Goal: Transaction & Acquisition: Purchase product/service

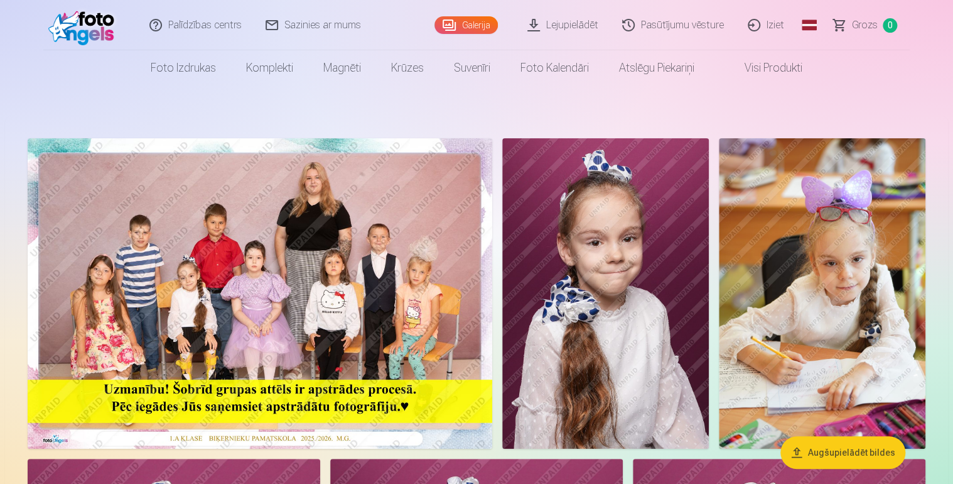
click at [251, 259] on img at bounding box center [260, 293] width 465 height 310
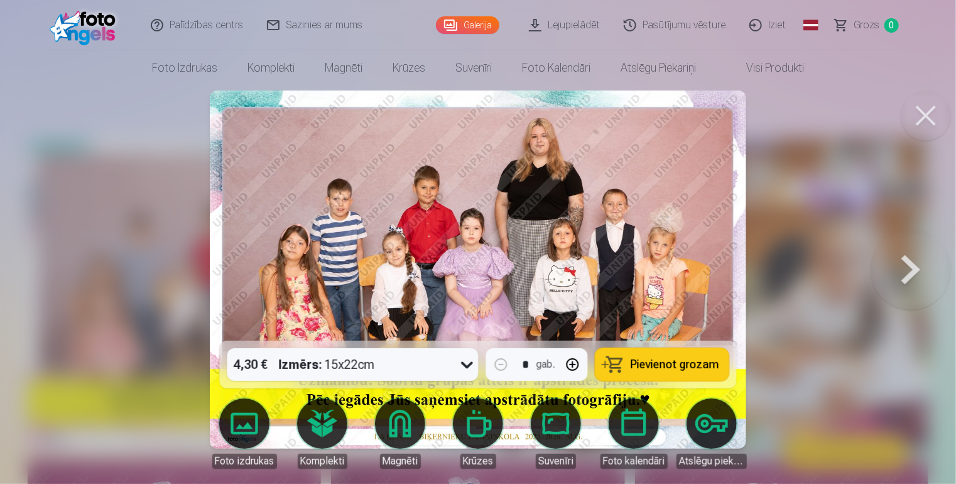
click at [916, 109] on button at bounding box center [925, 115] width 50 height 50
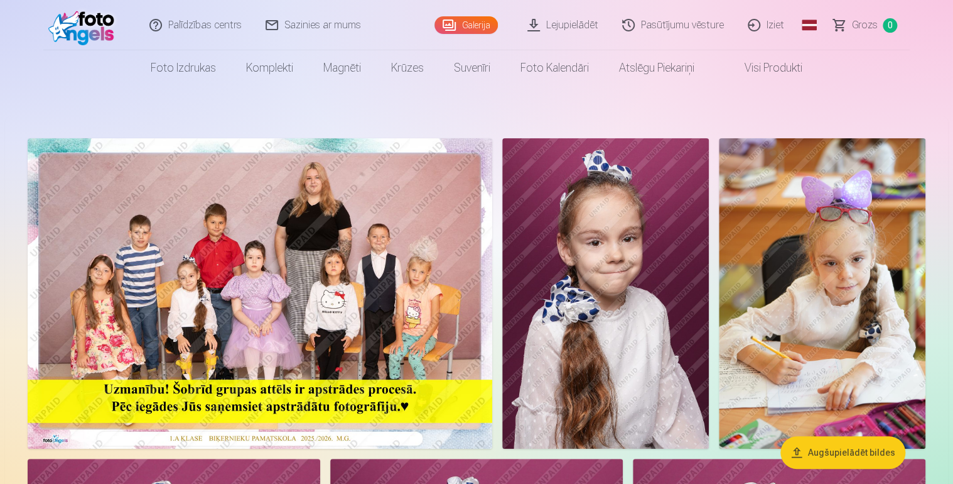
click at [815, 257] on img at bounding box center [822, 293] width 207 height 310
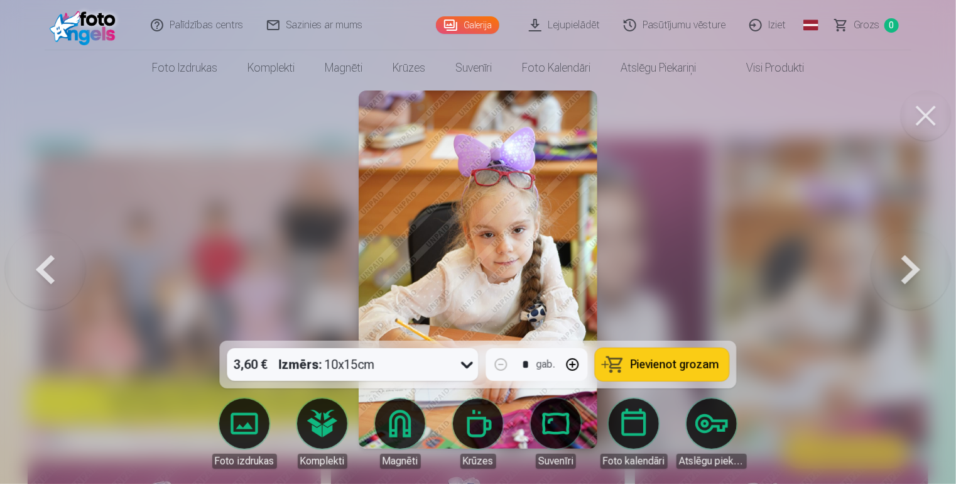
click at [901, 269] on button at bounding box center [910, 269] width 80 height 117
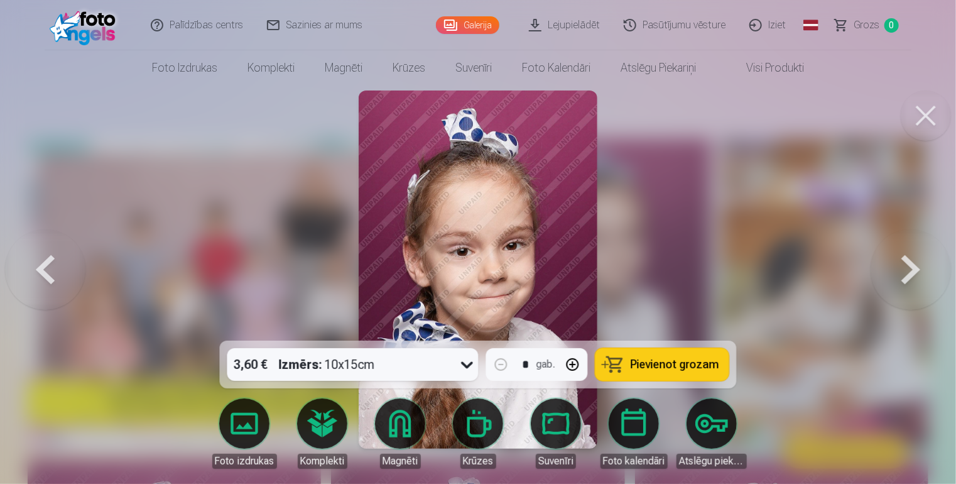
click at [910, 281] on button at bounding box center [910, 269] width 80 height 117
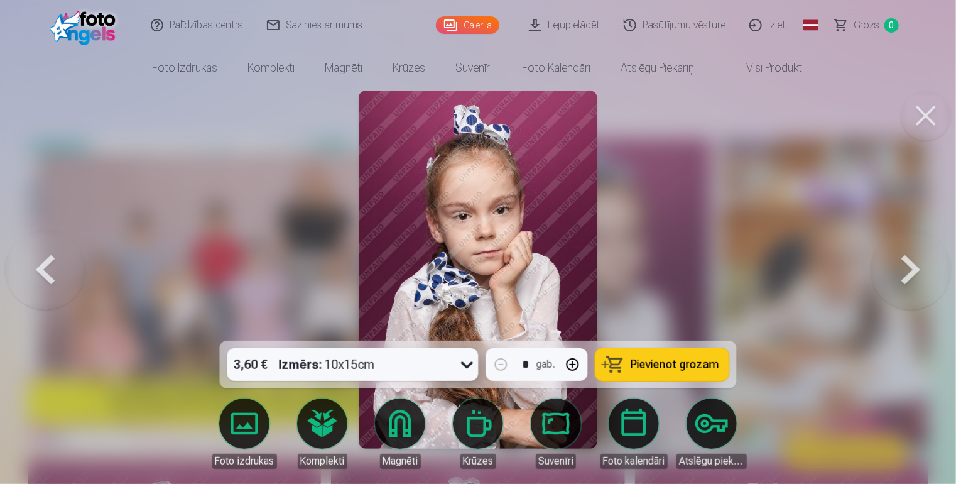
click at [663, 144] on div at bounding box center [478, 242] width 956 height 484
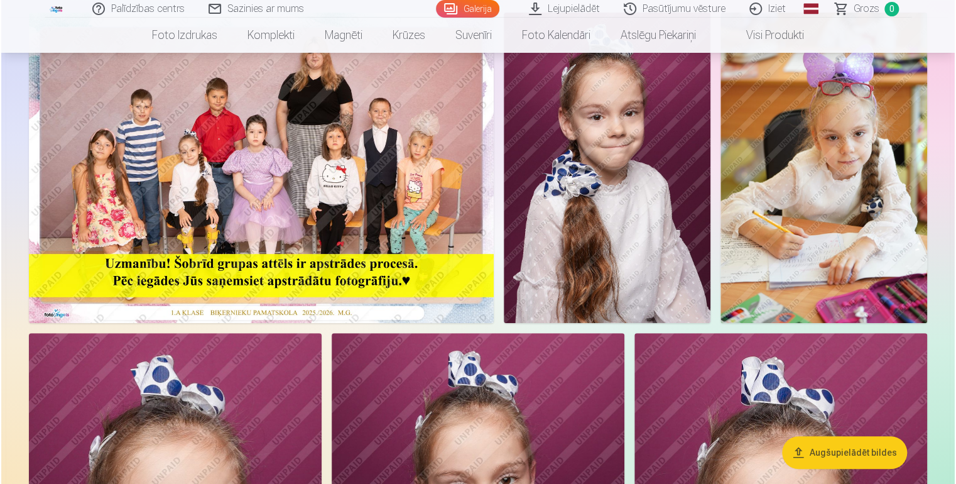
scroll to position [63, 0]
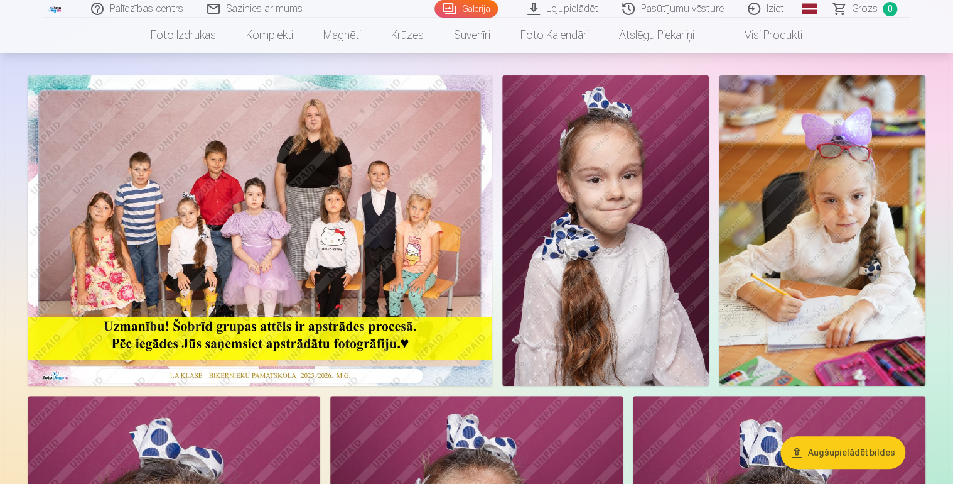
click at [291, 200] on img at bounding box center [260, 230] width 465 height 310
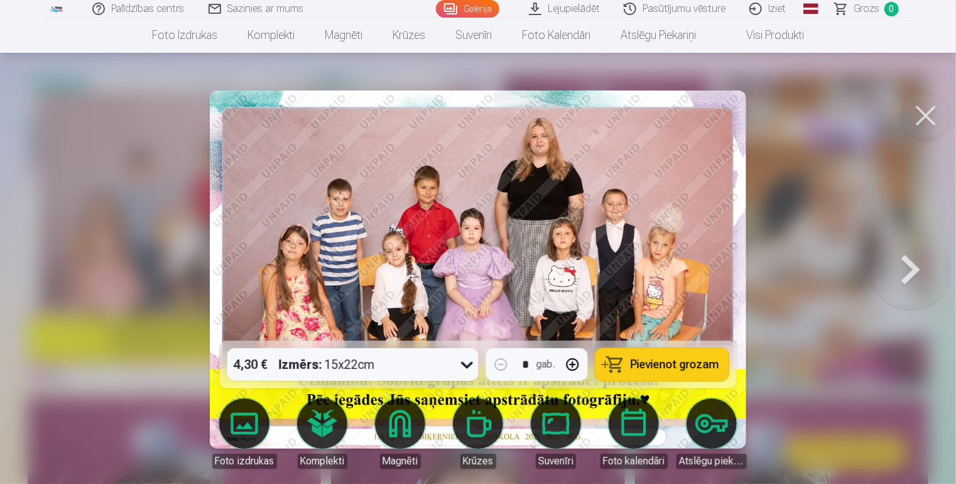
click at [343, 226] on img at bounding box center [478, 269] width 536 height 358
click at [902, 271] on button at bounding box center [910, 269] width 80 height 117
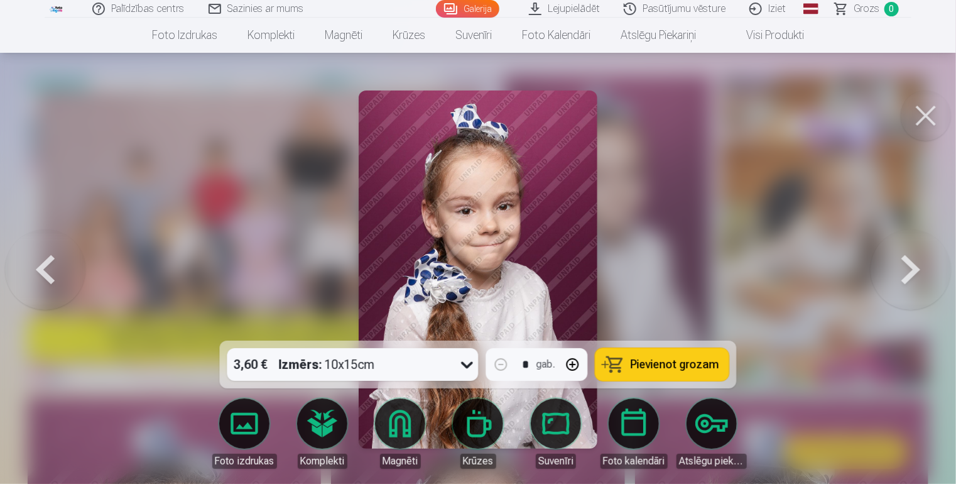
click at [902, 271] on button at bounding box center [910, 269] width 80 height 117
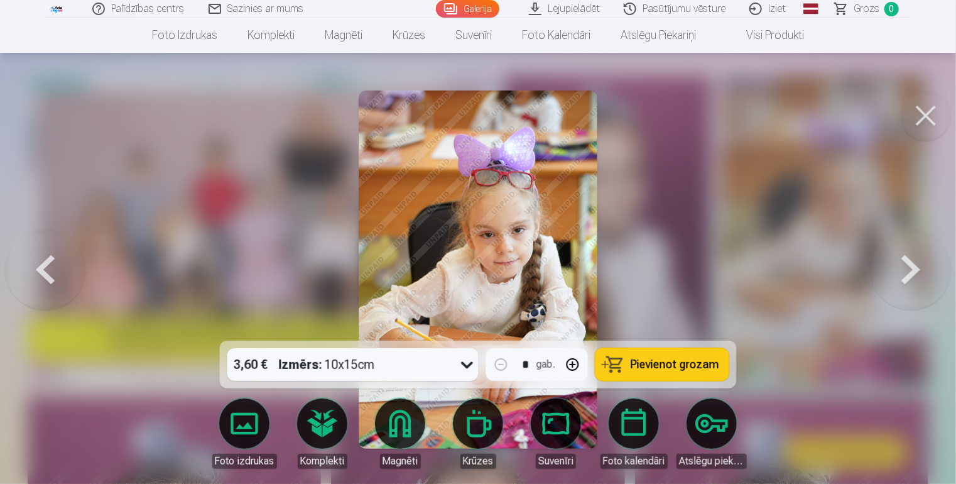
click at [901, 278] on button at bounding box center [910, 269] width 80 height 117
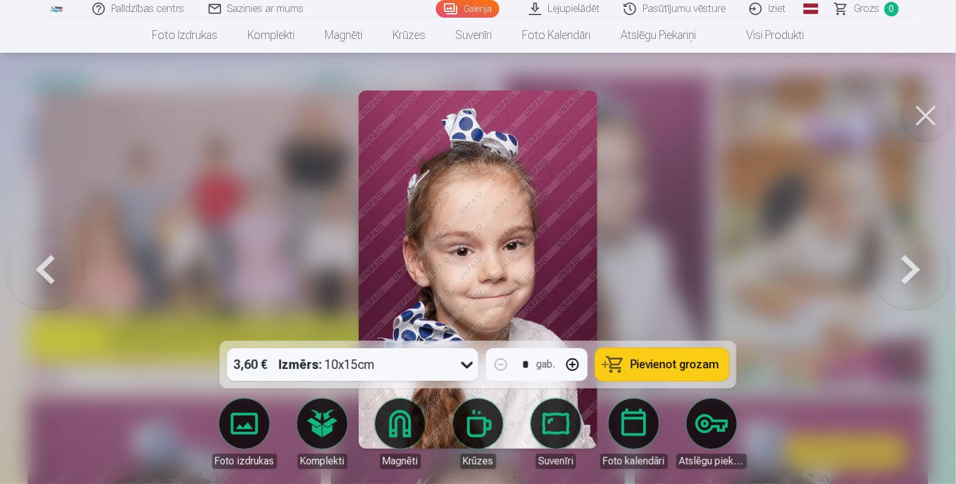
click at [900, 278] on button at bounding box center [910, 269] width 80 height 117
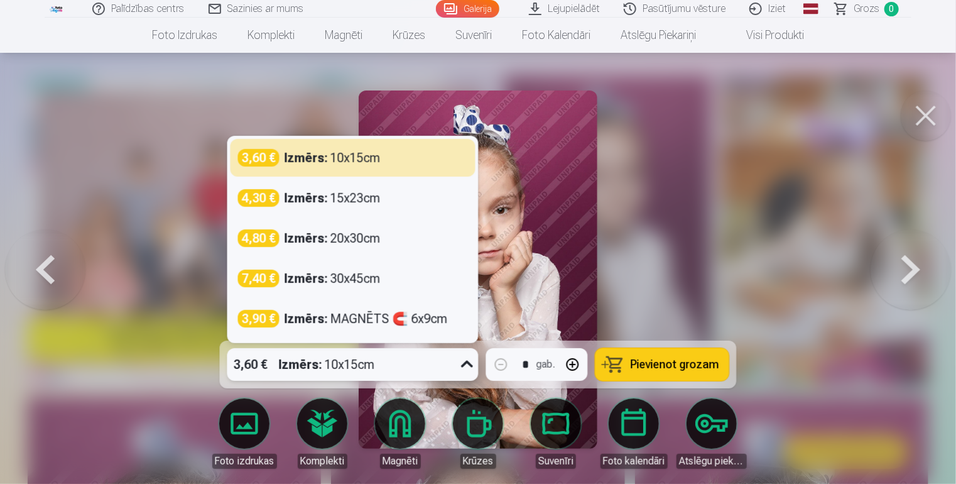
click at [462, 367] on icon at bounding box center [467, 364] width 20 height 20
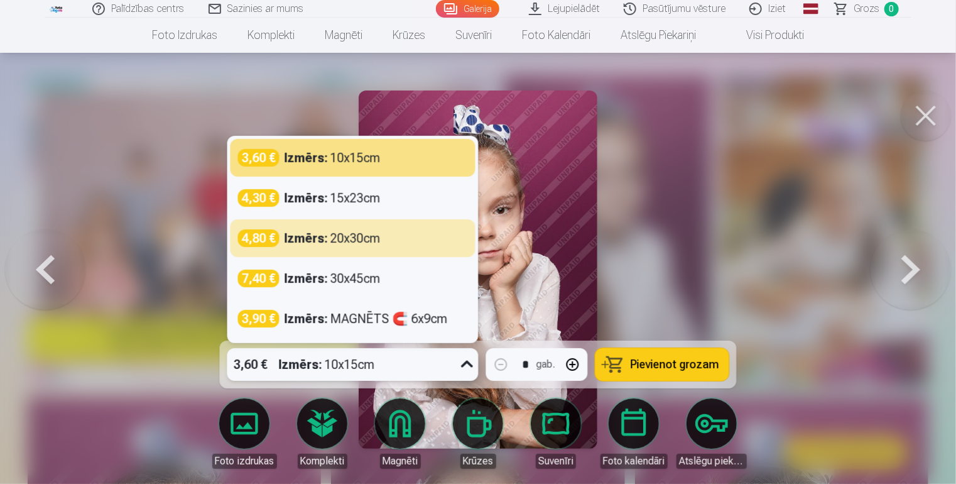
drag, startPoint x: 340, startPoint y: 236, endPoint x: 344, endPoint y: 242, distance: 6.8
click at [340, 235] on div "Izmērs : 20x30cm" at bounding box center [332, 238] width 96 height 18
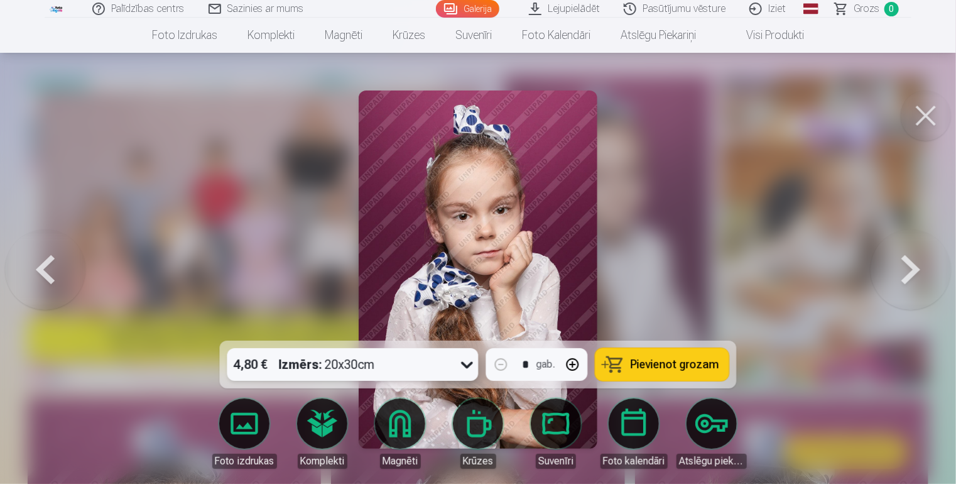
click at [681, 362] on span "Pievienot grozam" at bounding box center [674, 364] width 89 height 11
click at [46, 277] on button at bounding box center [45, 269] width 80 height 117
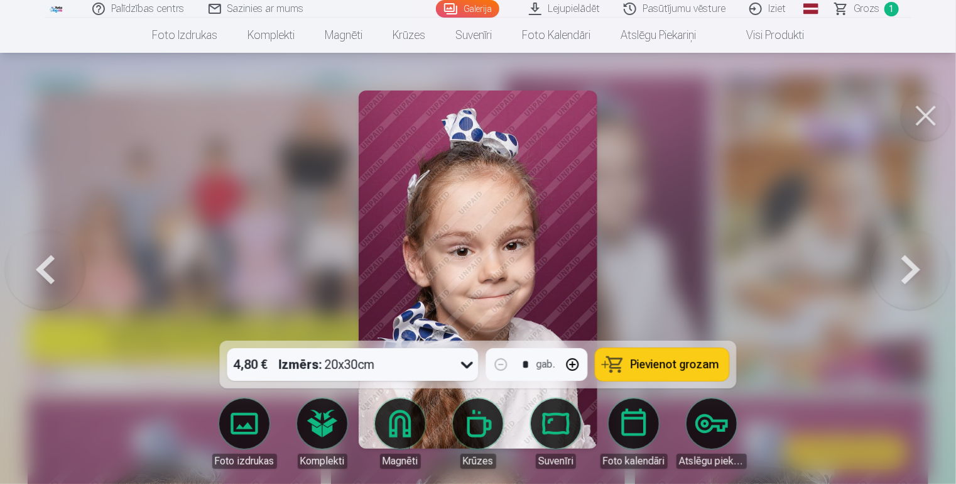
click at [46, 277] on button at bounding box center [45, 269] width 80 height 117
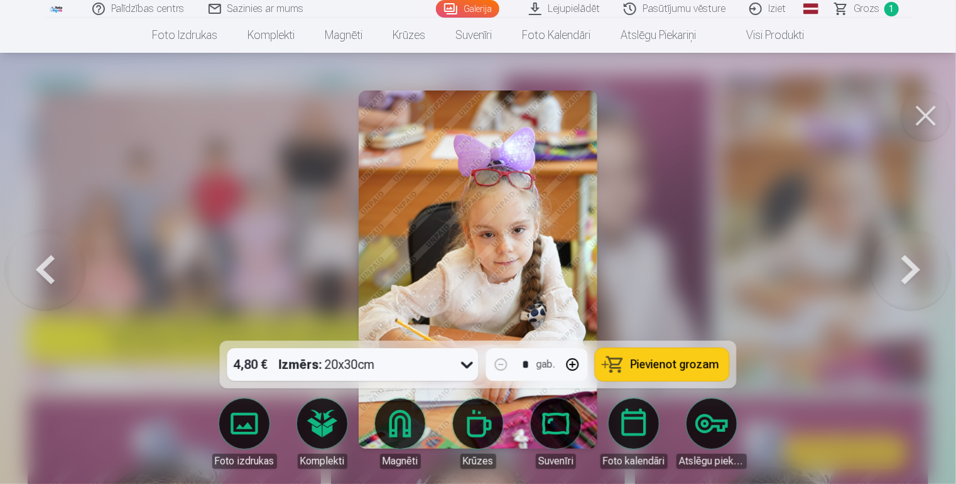
click at [46, 277] on button at bounding box center [45, 269] width 80 height 117
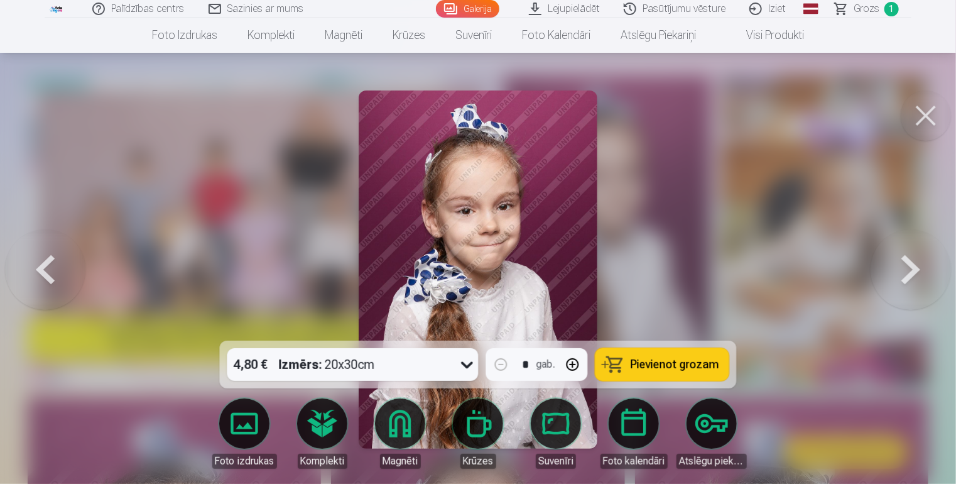
click at [46, 277] on button at bounding box center [45, 269] width 80 height 117
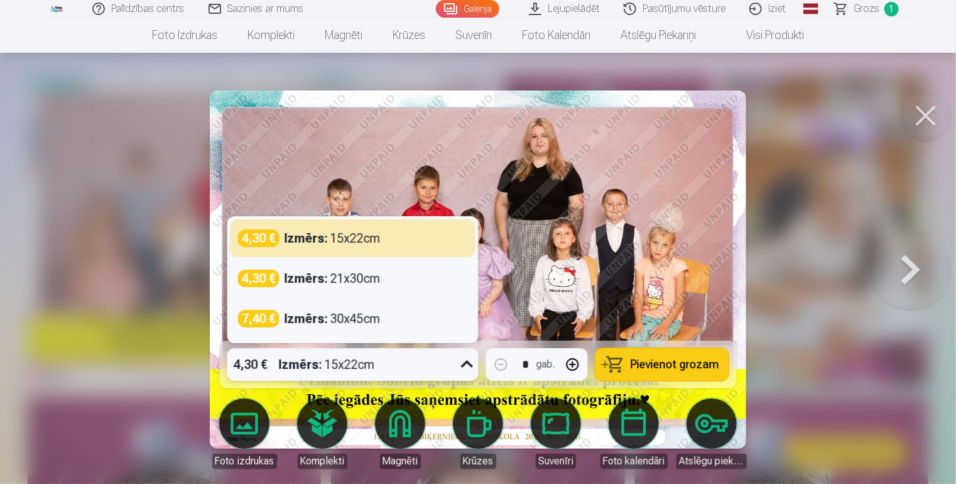
click at [463, 367] on icon at bounding box center [467, 364] width 20 height 20
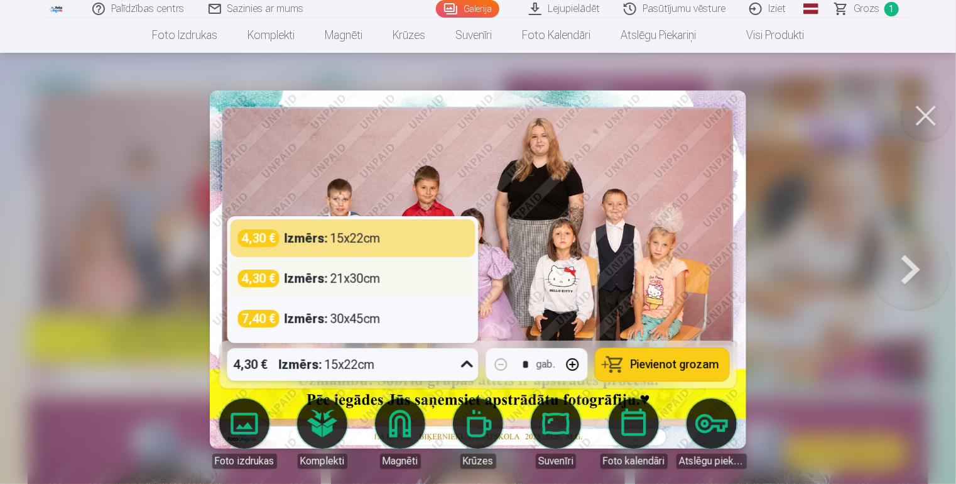
click at [347, 284] on div "Izmērs : 21x30cm" at bounding box center [332, 278] width 96 height 18
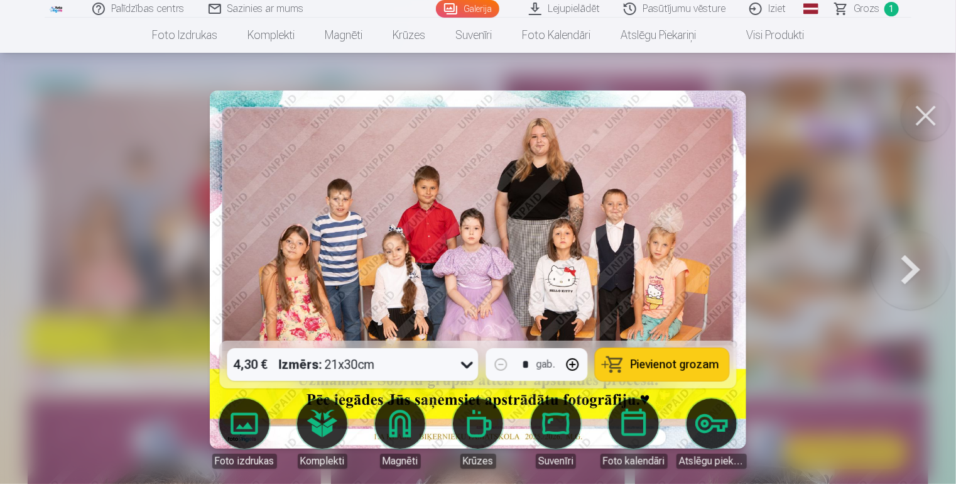
click at [686, 366] on span "Pievienot grozam" at bounding box center [674, 364] width 89 height 11
click at [854, 10] on link "Grozs 2" at bounding box center [867, 9] width 88 height 18
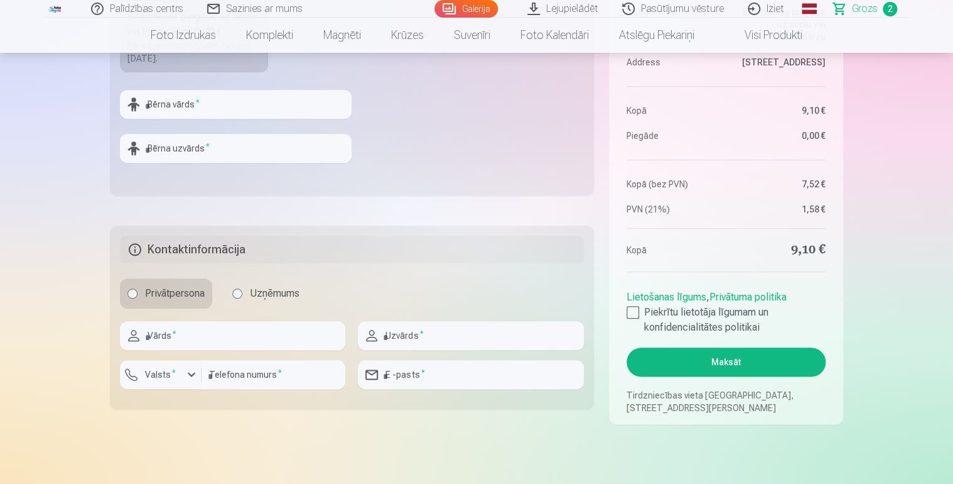
scroll to position [554, 0]
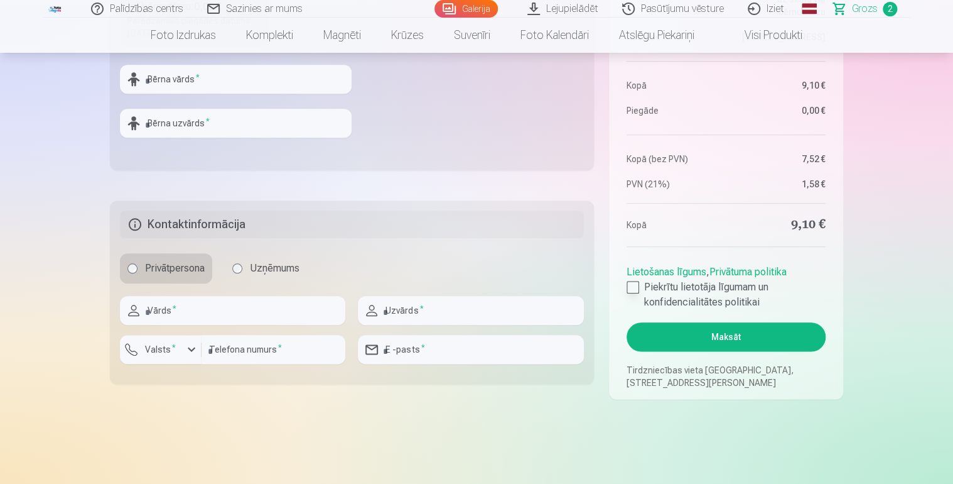
click at [634, 283] on div at bounding box center [633, 287] width 13 height 13
click at [188, 310] on input "text" at bounding box center [232, 310] width 225 height 29
type input "******"
type input "********"
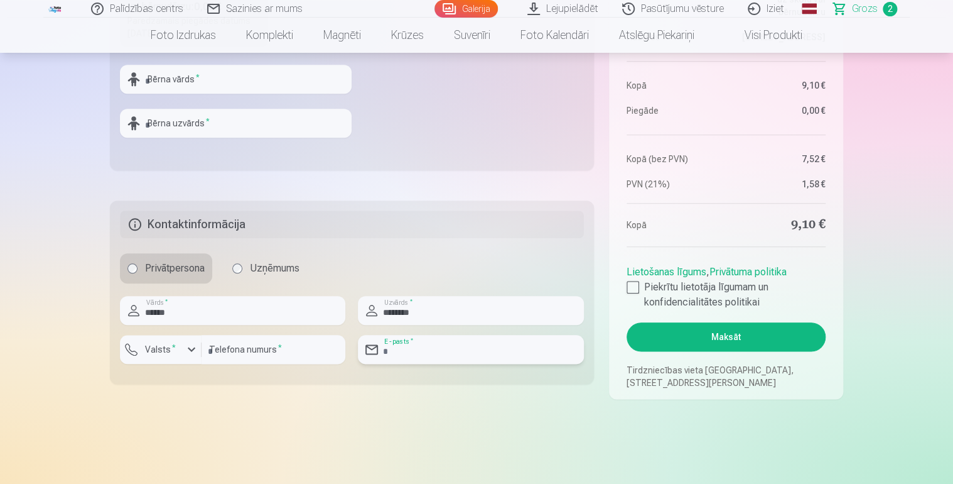
type input "**********"
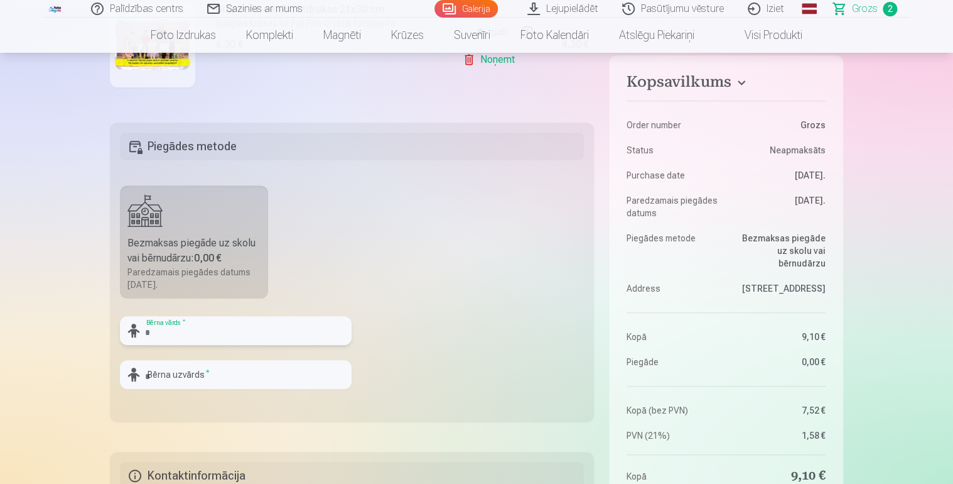
click at [171, 335] on input "text" at bounding box center [236, 330] width 232 height 29
type input "********"
click at [182, 376] on input "text" at bounding box center [236, 374] width 232 height 29
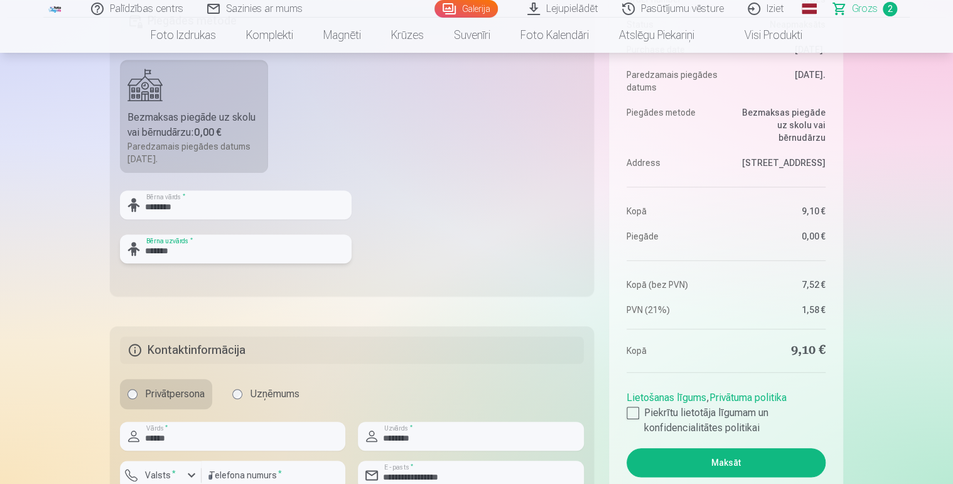
scroll to position [491, 0]
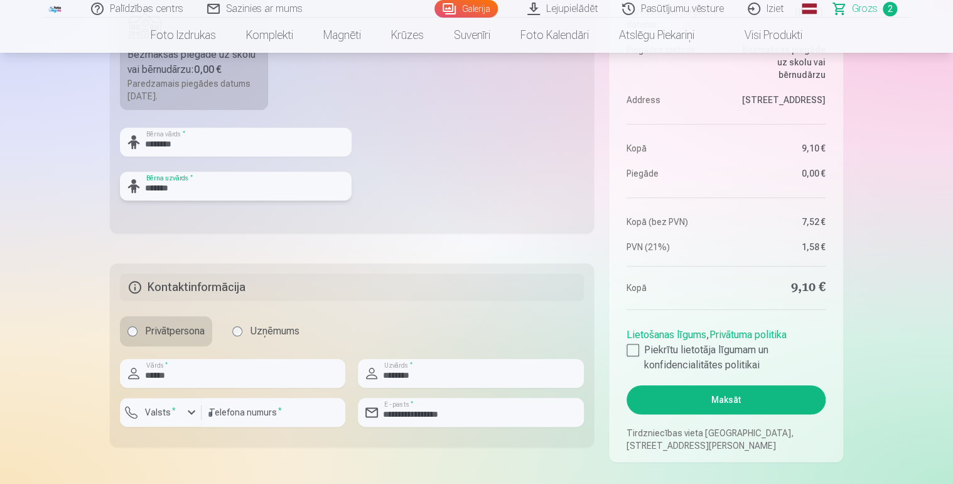
type input "*******"
click at [723, 395] on button "Maksāt" at bounding box center [726, 399] width 199 height 29
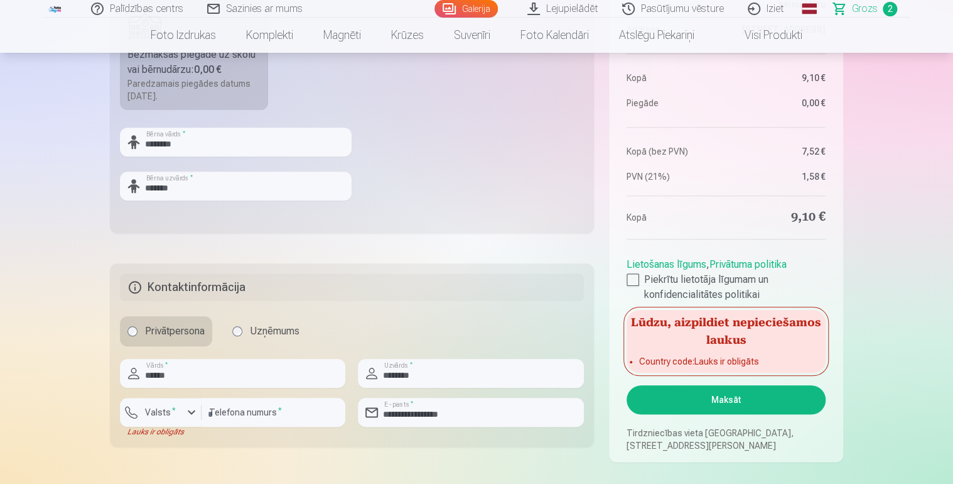
click at [188, 411] on div "button" at bounding box center [191, 411] width 15 height 15
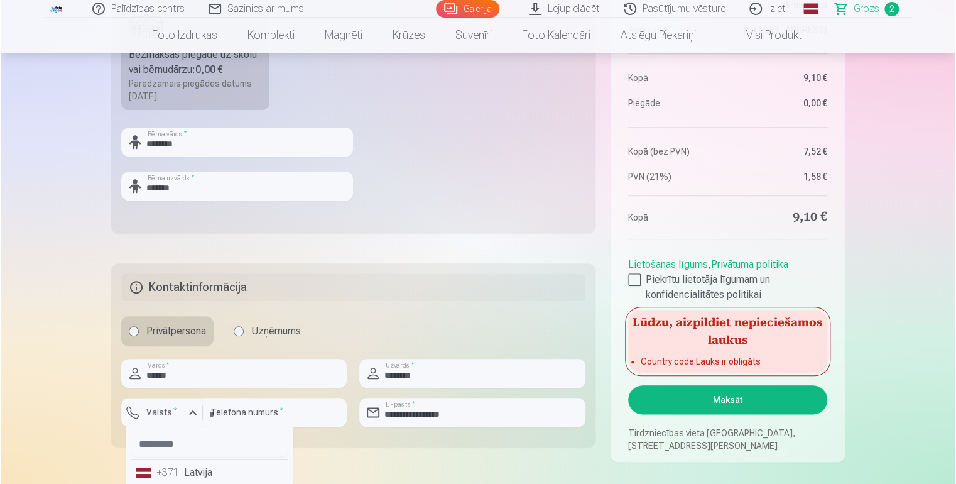
scroll to position [679, 0]
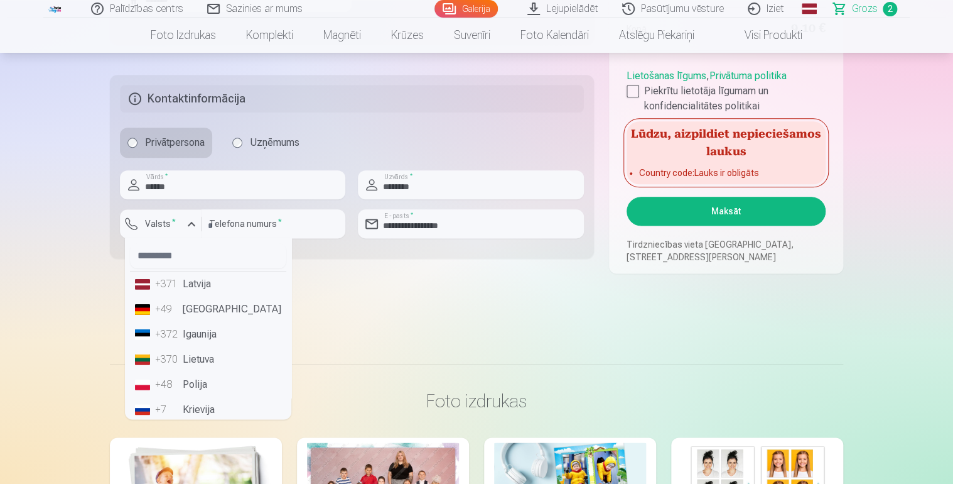
click at [212, 283] on li "+371 Latvija" at bounding box center [208, 283] width 156 height 25
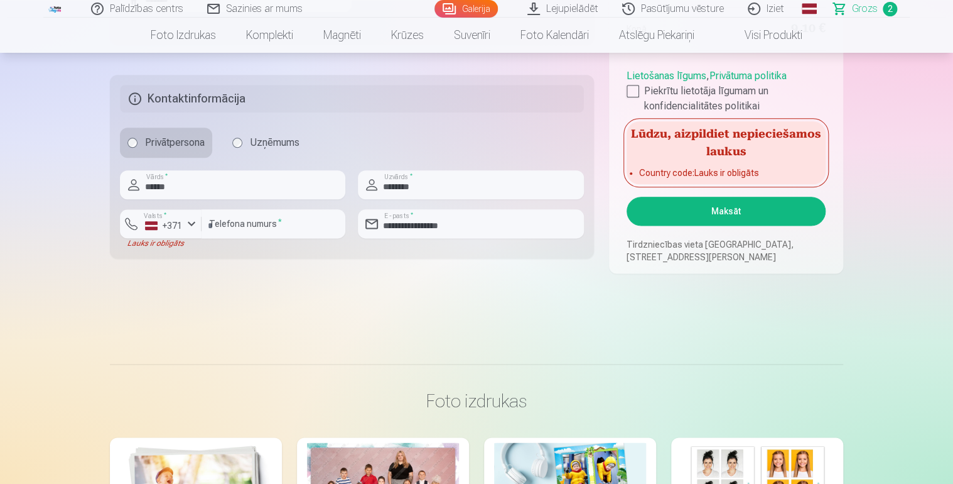
click at [719, 210] on button "Maksāt" at bounding box center [726, 211] width 199 height 29
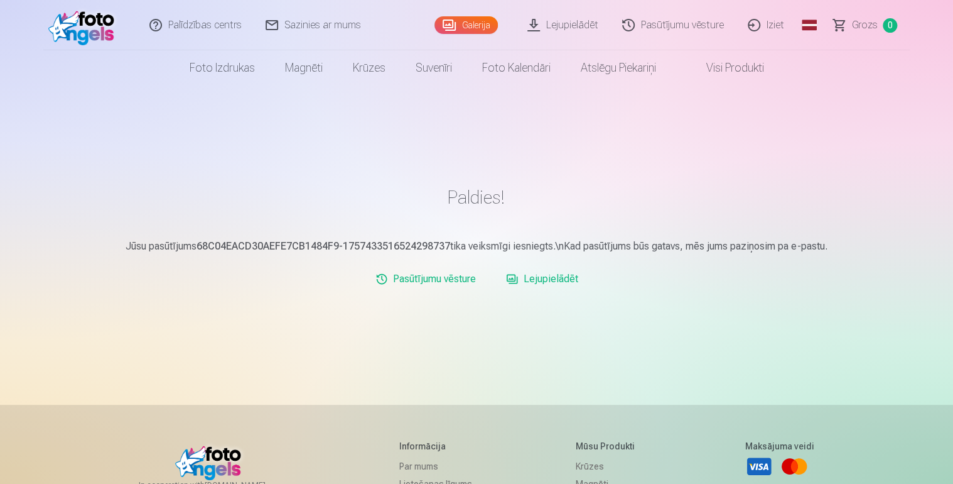
click at [548, 281] on link "Lejupielādēt" at bounding box center [542, 278] width 82 height 25
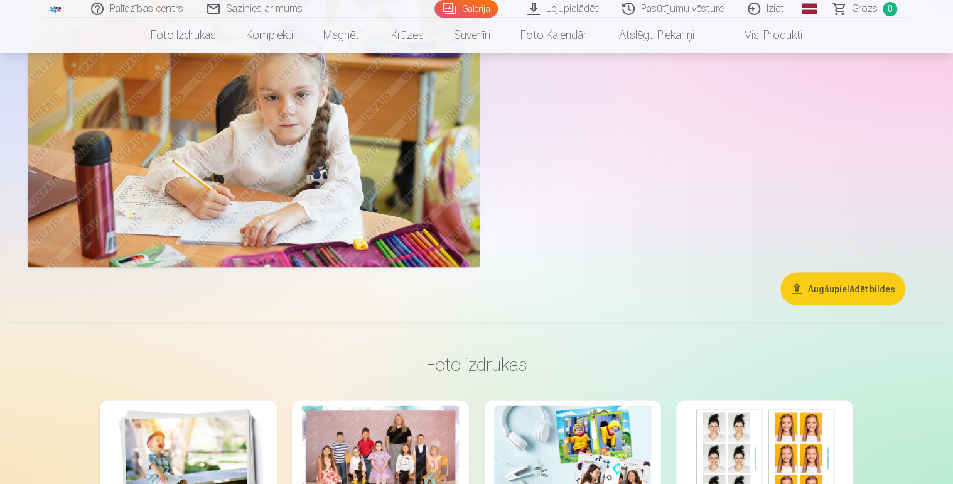
scroll to position [1005, 0]
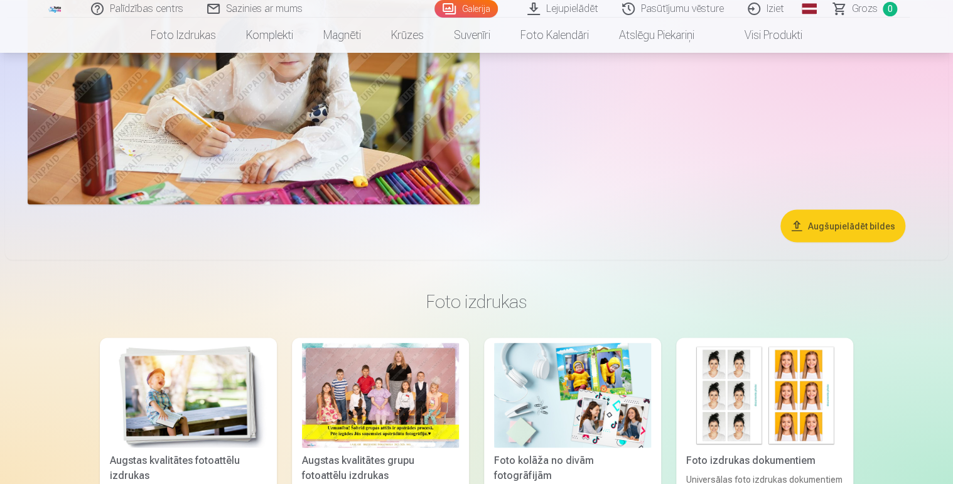
click at [852, 230] on button "Augšupielādēt bildes" at bounding box center [843, 225] width 125 height 33
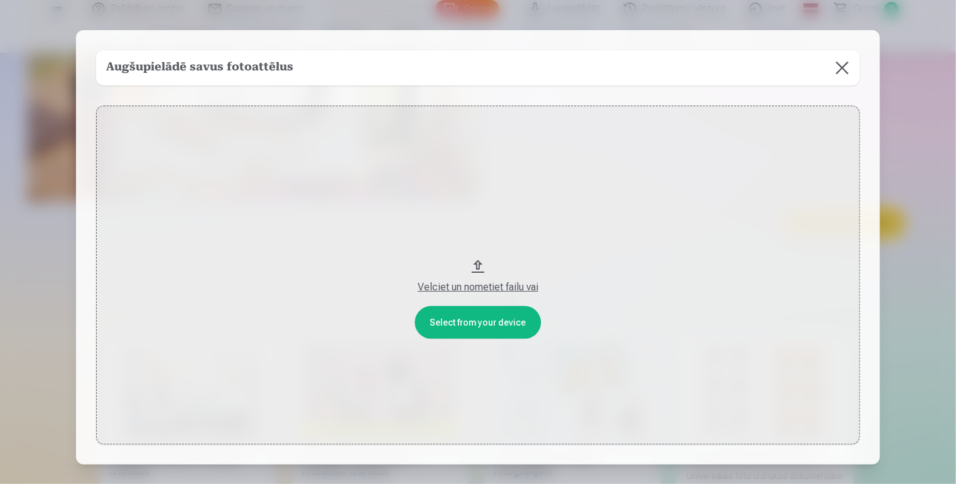
click at [515, 321] on button "Velciet un nometiet failu vai" at bounding box center [478, 274] width 764 height 338
click at [485, 325] on button "Velciet un nometiet failu vai" at bounding box center [478, 274] width 764 height 338
click at [840, 73] on button at bounding box center [842, 67] width 35 height 35
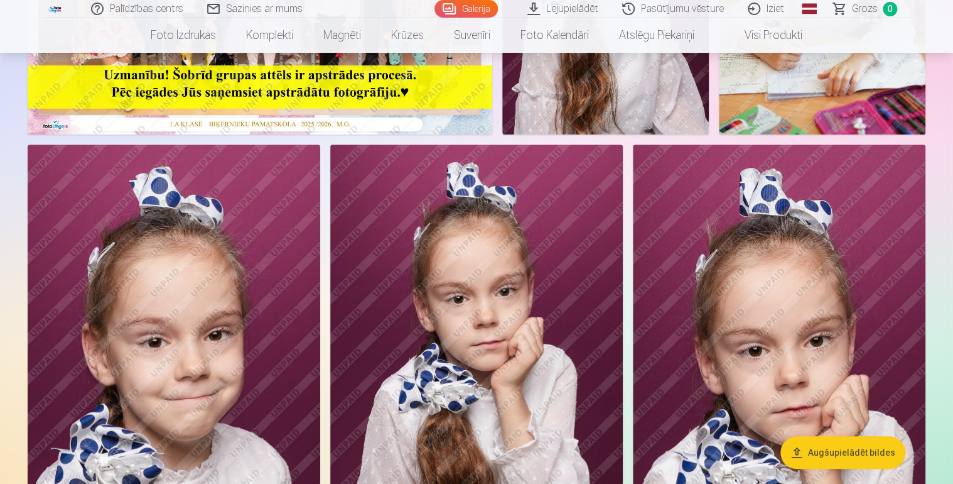
scroll to position [440, 0]
